Goal: Find specific page/section

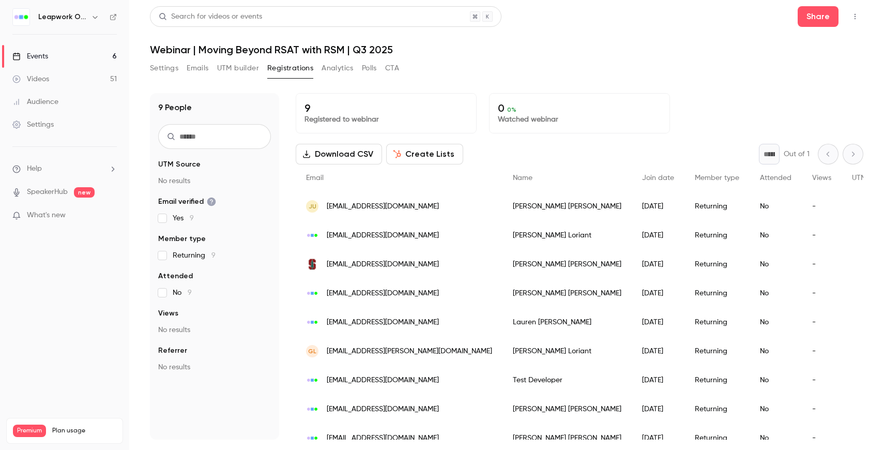
click at [69, 55] on link "Events 6" at bounding box center [64, 56] width 129 height 23
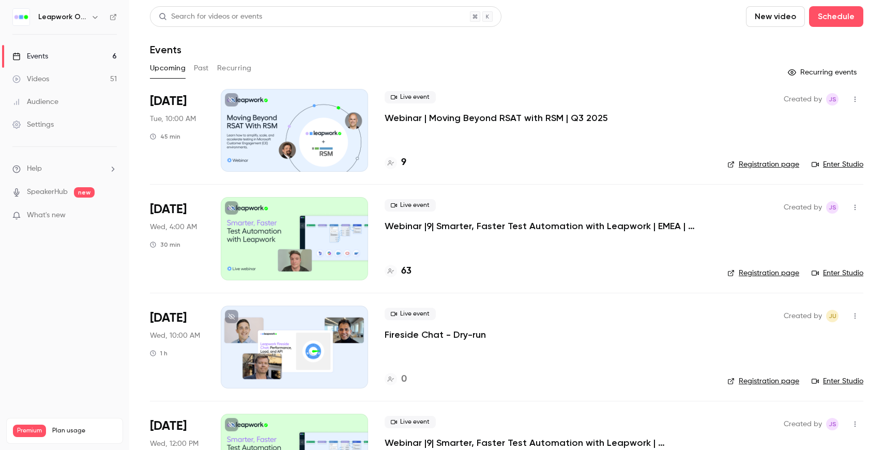
click at [519, 117] on p "Webinar | Moving Beyond RSAT with RSM | Q3 2025" at bounding box center [496, 118] width 223 height 12
